Goal: Task Accomplishment & Management: Manage account settings

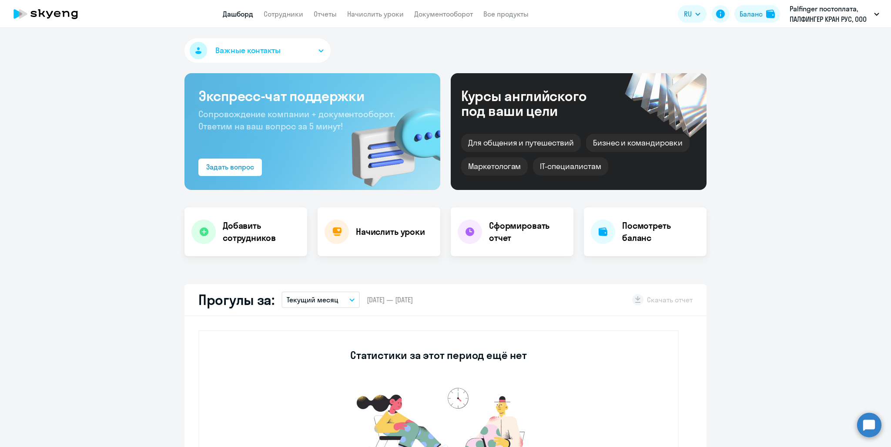
select select "30"
click at [280, 14] on link "Сотрудники" at bounding box center [284, 14] width 40 height 9
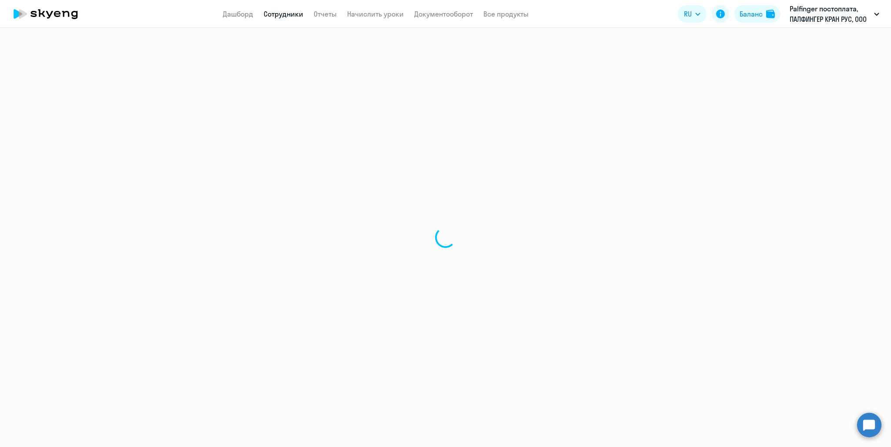
select select "30"
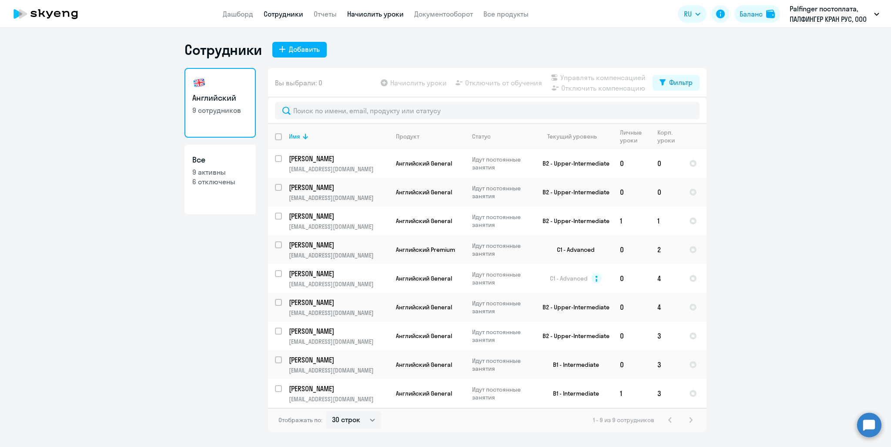
click at [370, 13] on link "Начислить уроки" at bounding box center [375, 14] width 57 height 9
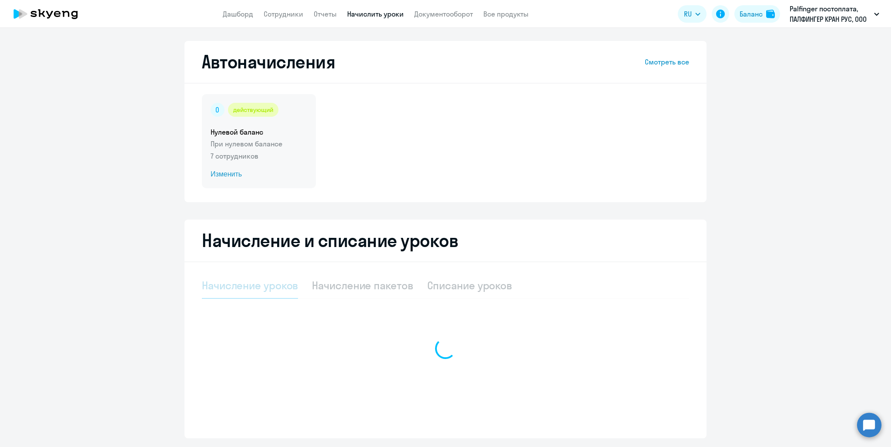
select select "10"
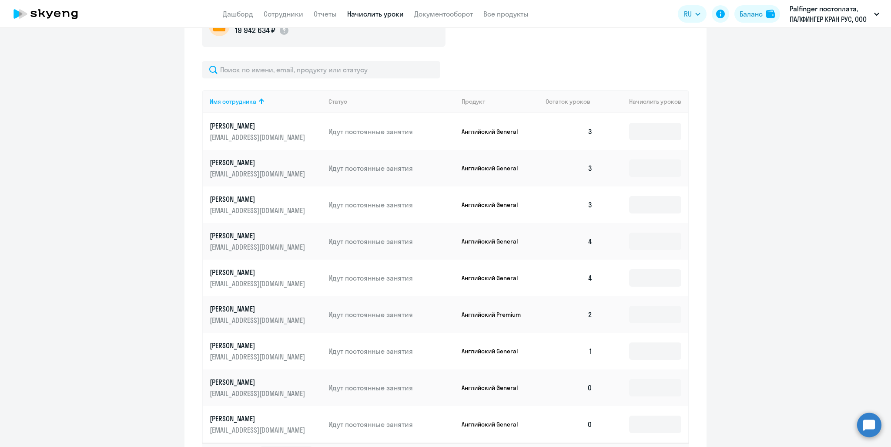
scroll to position [373, 0]
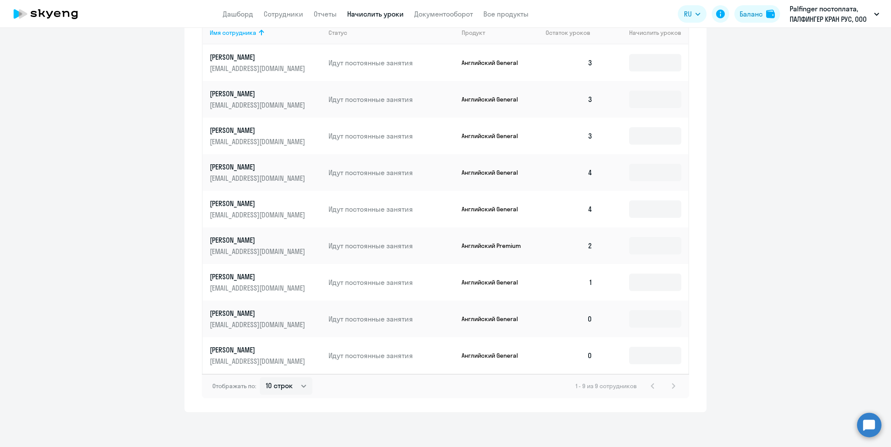
drag, startPoint x: 592, startPoint y: 319, endPoint x: 587, endPoint y: 321, distance: 5.5
click at [592, 319] on td "0" at bounding box center [569, 318] width 61 height 37
click at [626, 316] on td at bounding box center [644, 318] width 89 height 37
click at [637, 316] on input at bounding box center [655, 318] width 52 height 17
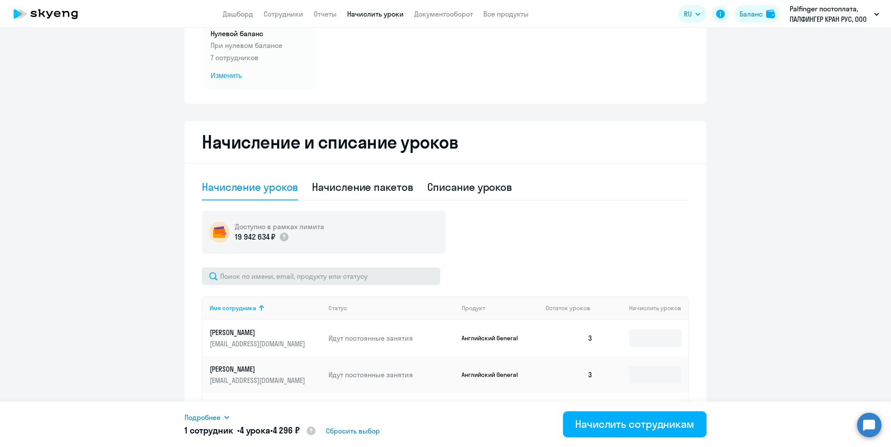
scroll to position [25, 0]
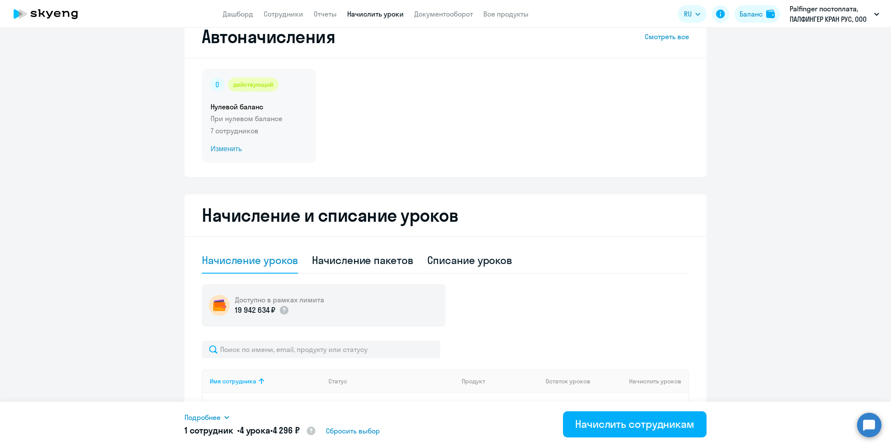
type input "4"
click at [216, 148] on span "Изменить" at bounding box center [259, 149] width 97 height 10
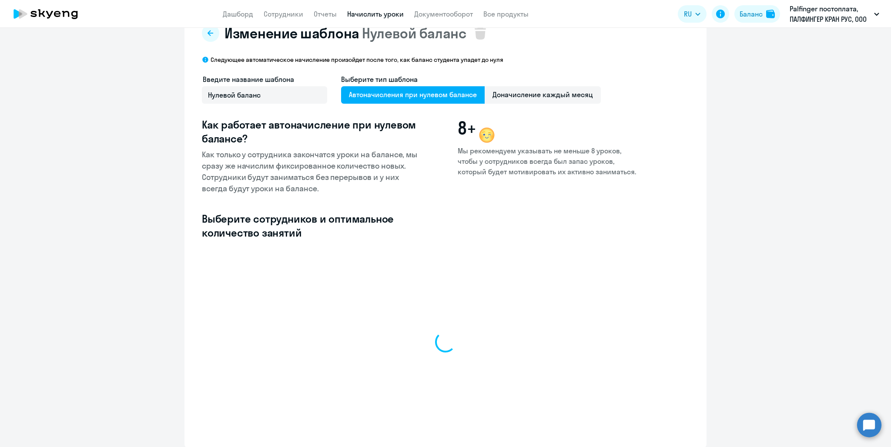
select select "10"
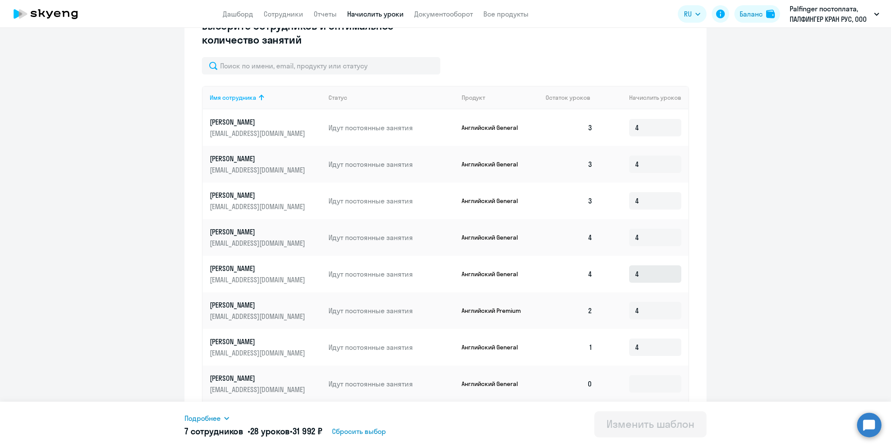
scroll to position [283, 0]
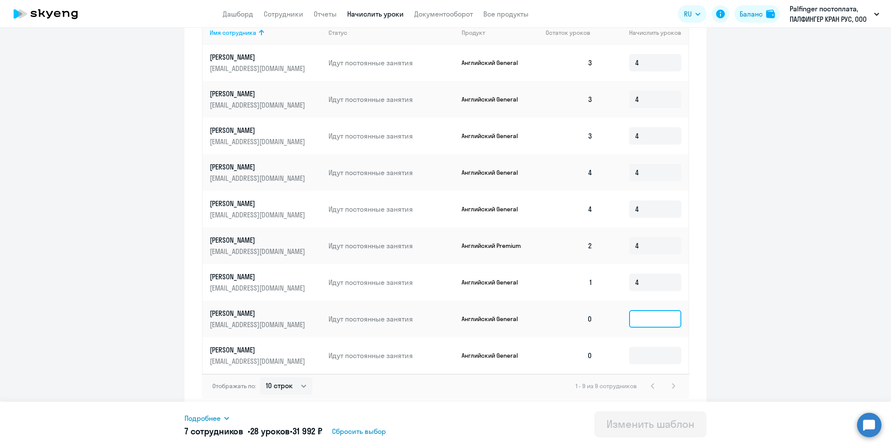
click at [639, 318] on input at bounding box center [655, 318] width 52 height 17
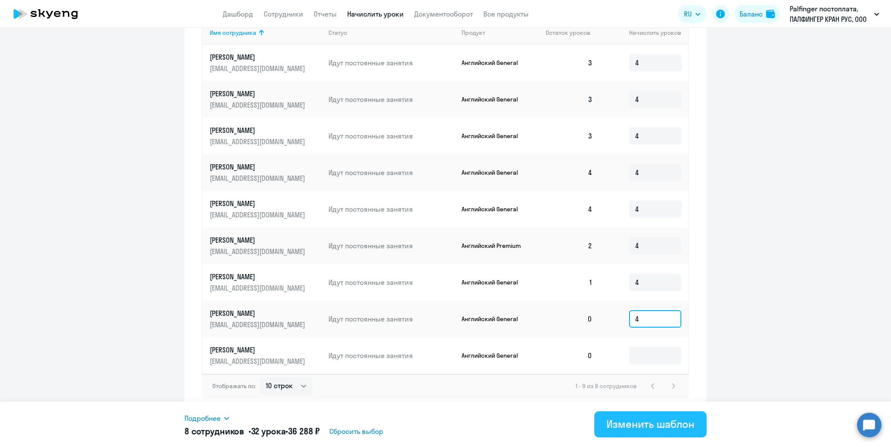
type input "4"
click at [646, 422] on div "Изменить шаблон" at bounding box center [651, 424] width 88 height 14
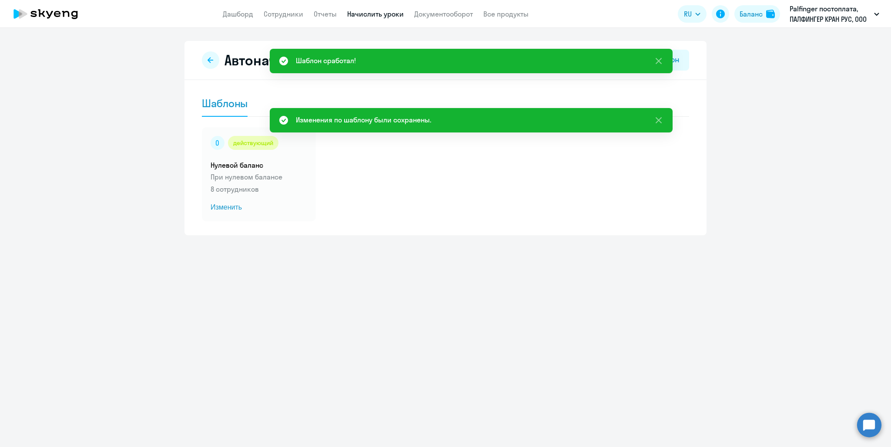
click at [544, 212] on div "действующий Нулевой баланс При нулевом балансе 8 сотрудников Изменить" at bounding box center [446, 174] width 488 height 94
click at [310, 200] on div "действующий Нулевой баланс При нулевом балансе 8 сотрудников Изменить" at bounding box center [259, 174] width 114 height 94
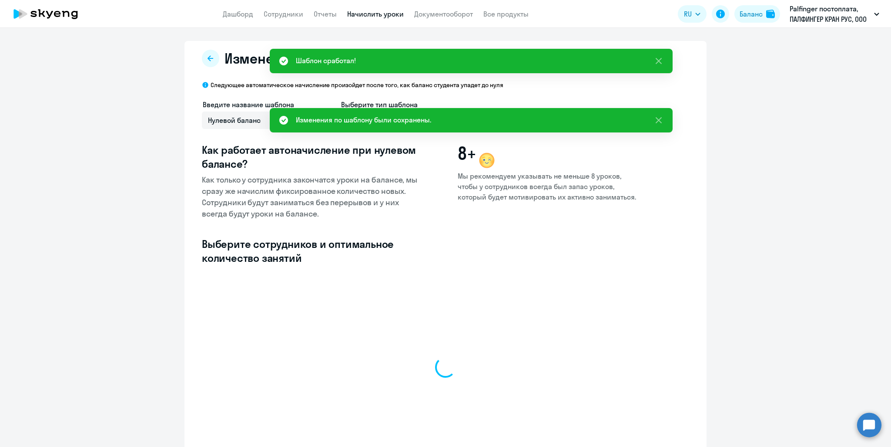
select select "10"
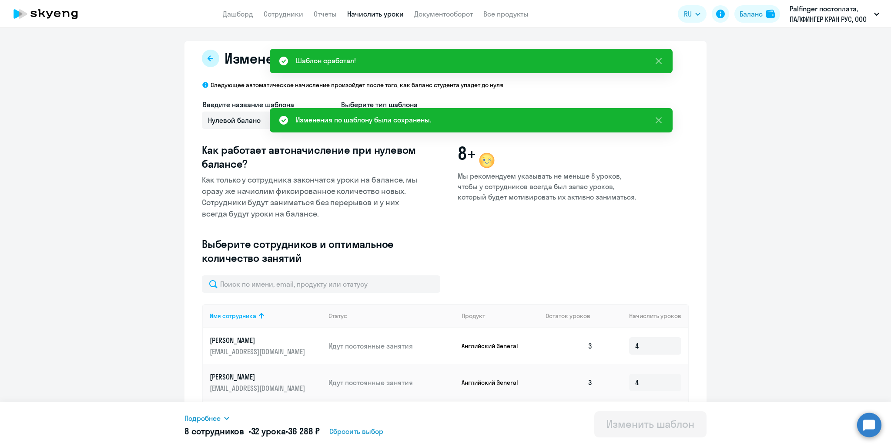
click at [208, 57] on icon at bounding box center [211, 58] width 6 height 6
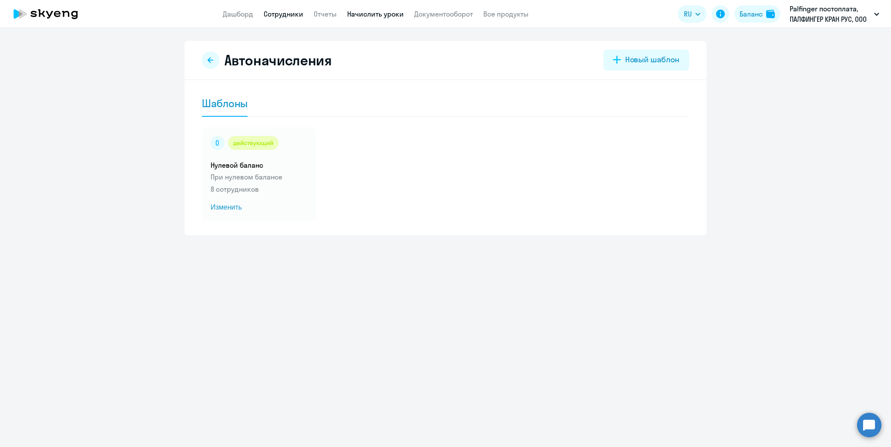
click at [284, 12] on link "Сотрудники" at bounding box center [284, 14] width 40 height 9
select select "30"
